Goal: Go to known website: Go to known website

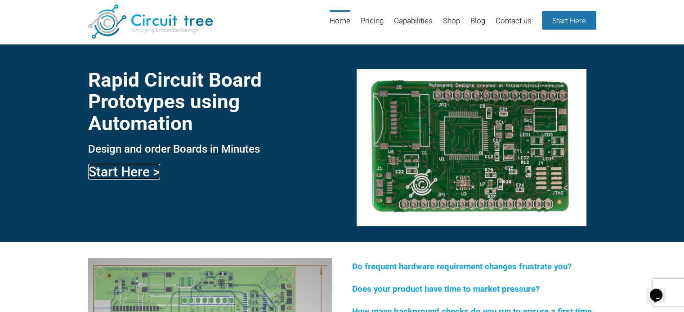
click at [132, 172] on link "Start Here >" at bounding box center [124, 172] width 72 height 16
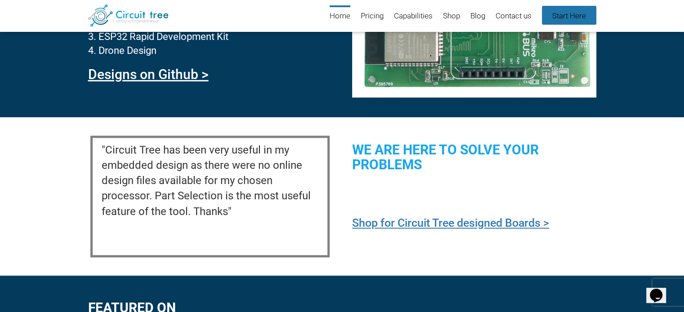
scroll to position [977, 0]
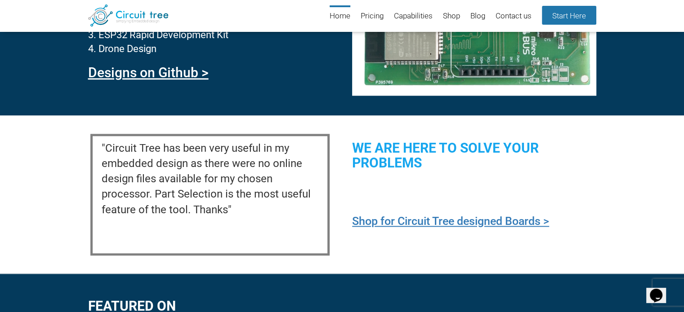
drag, startPoint x: 195, startPoint y: 158, endPoint x: 204, endPoint y: 142, distance: 17.5
click at [194, 159] on p ""Circuit Tree has been very useful in my embedded design as there were no onlin…" at bounding box center [210, 179] width 217 height 77
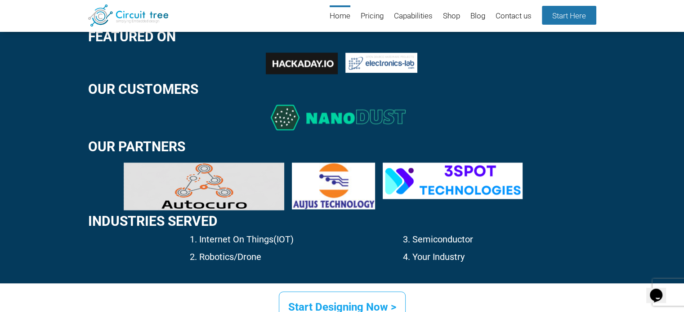
scroll to position [1419, 0]
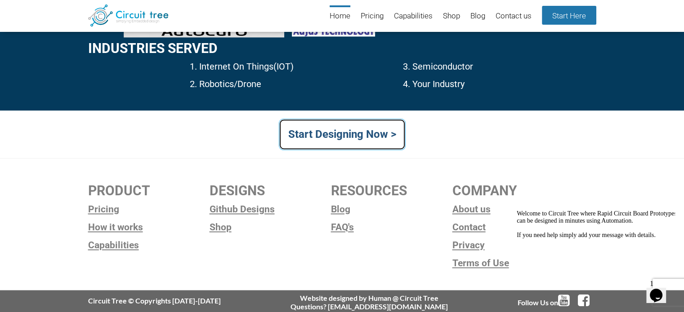
click at [373, 126] on link "Start Designing Now >" at bounding box center [342, 134] width 127 height 31
